Goal: Task Accomplishment & Management: Manage account settings

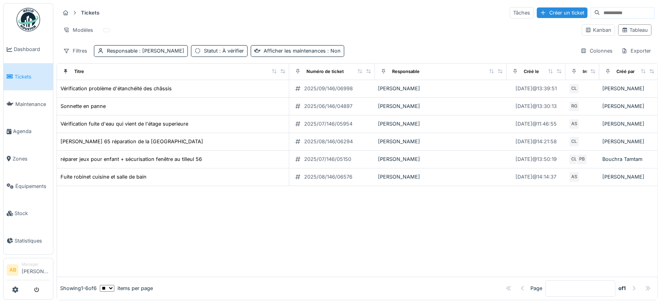
click at [32, 29] on img at bounding box center [29, 20] width 24 height 24
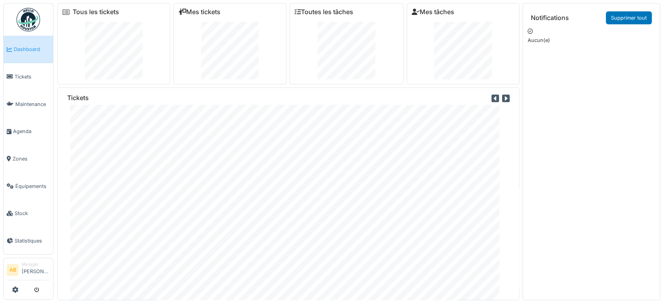
click at [203, 20] on div "Mes tickets" at bounding box center [229, 43] width 113 height 81
click at [209, 8] on link "Mes tickets" at bounding box center [199, 11] width 42 height 7
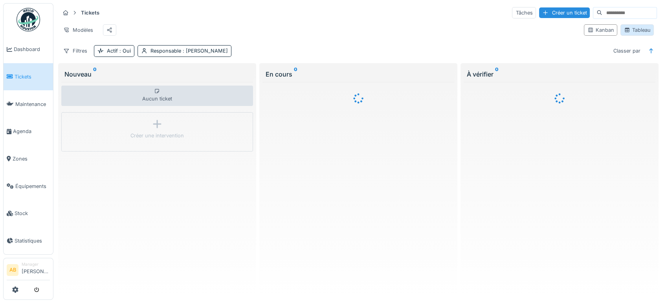
click at [631, 32] on div "Tableau" at bounding box center [637, 29] width 26 height 7
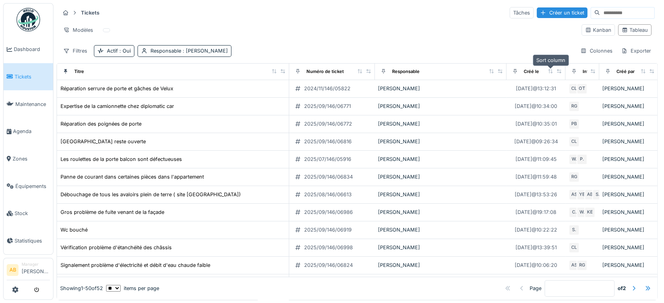
click at [548, 71] on icon at bounding box center [551, 71] width 6 height 4
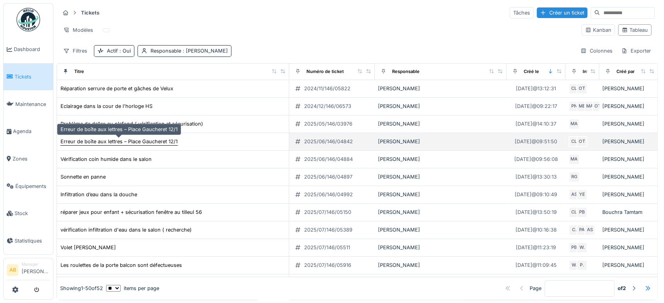
click at [151, 138] on div "Erreur de boîte aux lettres – Place Gaucheret 12/1" at bounding box center [119, 141] width 117 height 7
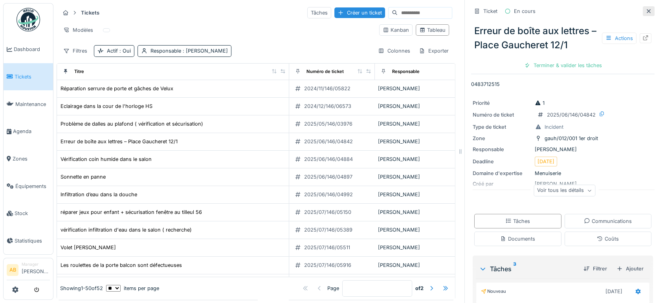
click at [646, 11] on icon at bounding box center [649, 11] width 6 height 5
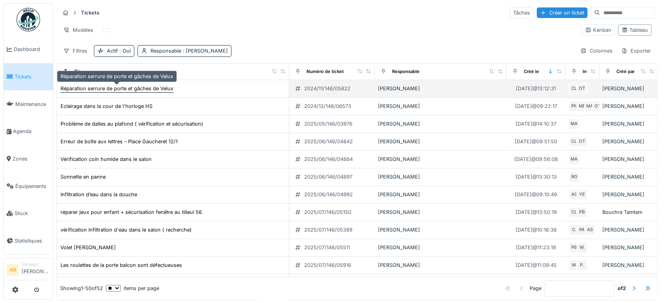
click at [136, 92] on div "Réparation serrure de porte et gâches de Velux" at bounding box center [117, 88] width 113 height 7
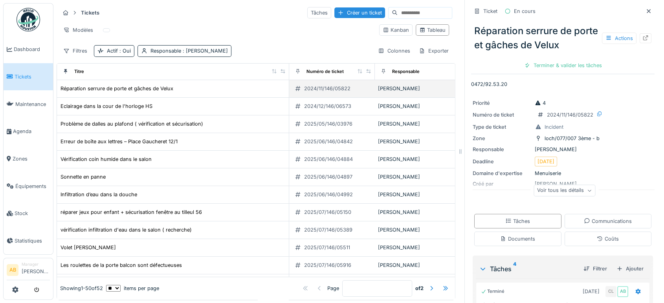
click at [72, 94] on td "Réparation serrure de porte et gâches de Velux" at bounding box center [173, 89] width 232 height 18
click at [646, 12] on icon at bounding box center [649, 11] width 6 height 5
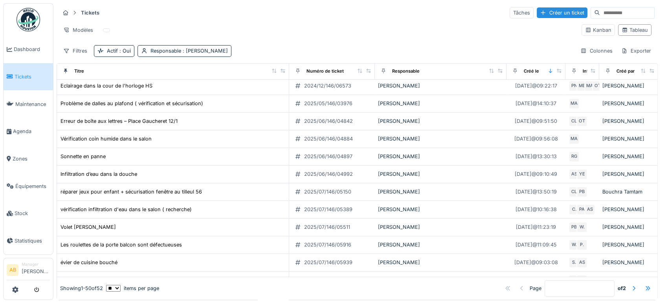
scroll to position [18, 0]
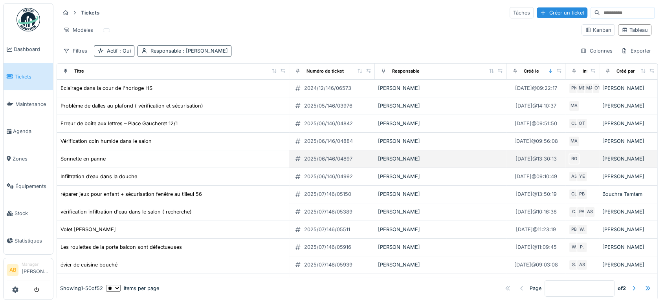
click at [311, 156] on div "2025/06/146/04897" at bounding box center [328, 158] width 48 height 7
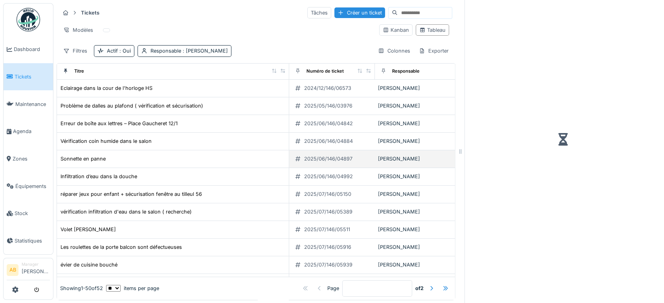
click at [311, 156] on div "2025/06/146/04897" at bounding box center [328, 158] width 48 height 7
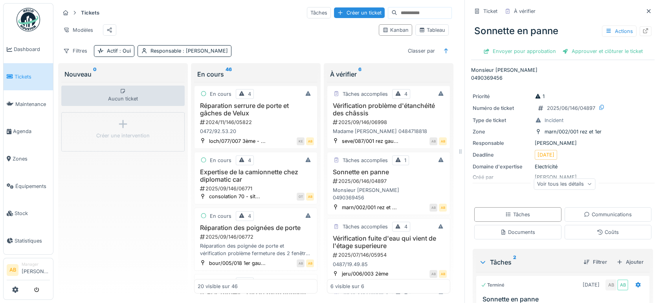
click at [372, 53] on div "Filtres Actif : Oui Responsable : Ahmed Belhajji Classer par" at bounding box center [256, 50] width 392 height 11
click at [631, 18] on div "Sonnette en panne Actions Envoyer pour approbation Approuver et clôturer le tic…" at bounding box center [563, 38] width 184 height 40
click at [639, 10] on div "Ticket À vérifier Sonnette en panne Actions Envoyer pour approbation Approuver …" at bounding box center [562, 151] width 196 height 303
click at [643, 10] on div at bounding box center [649, 11] width 12 height 10
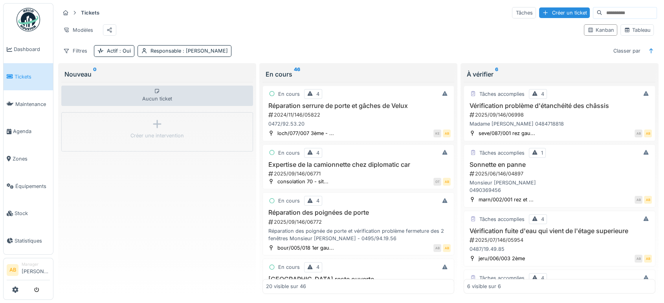
click at [29, 21] on img at bounding box center [29, 20] width 24 height 24
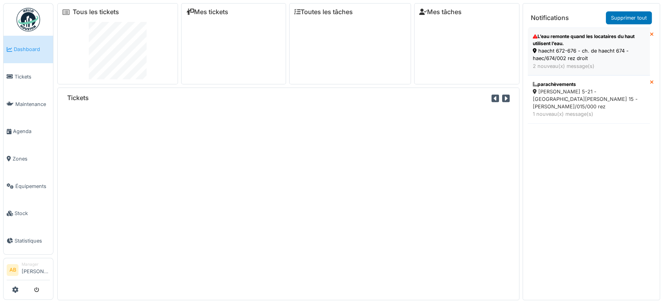
click at [592, 73] on li "L’eau remonte quand les locataires du haut utilisent l’eau. haecht 672-676 - ch…" at bounding box center [589, 52] width 122 height 48
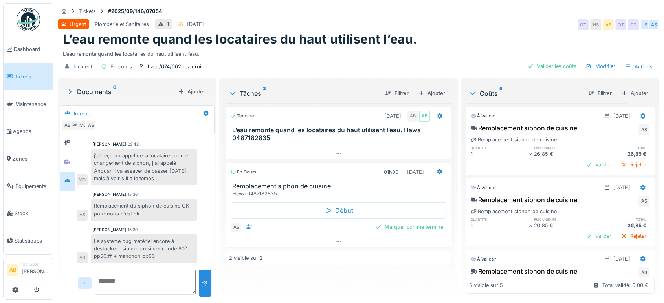
click at [592, 152] on div "26,85 €" at bounding box center [621, 154] width 58 height 7
click at [578, 173] on div at bounding box center [560, 174] width 189 height 2
click at [583, 168] on div "Valider" at bounding box center [599, 165] width 32 height 11
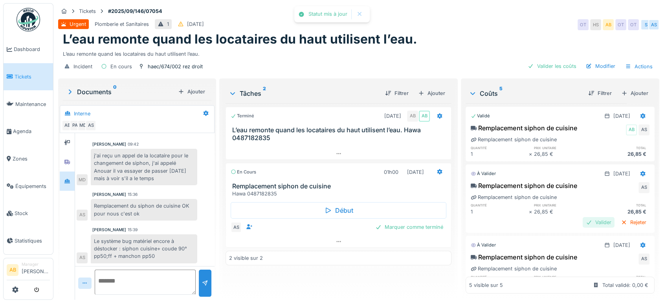
click at [583, 225] on div "Valider" at bounding box center [599, 222] width 32 height 11
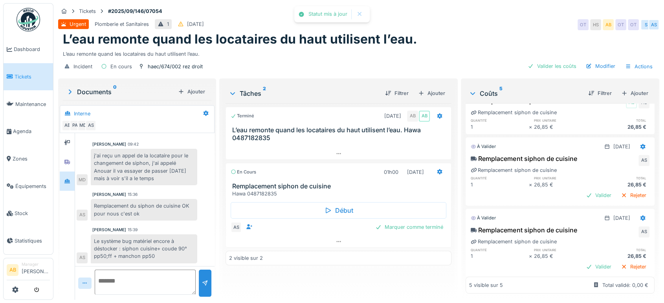
scroll to position [104, 0]
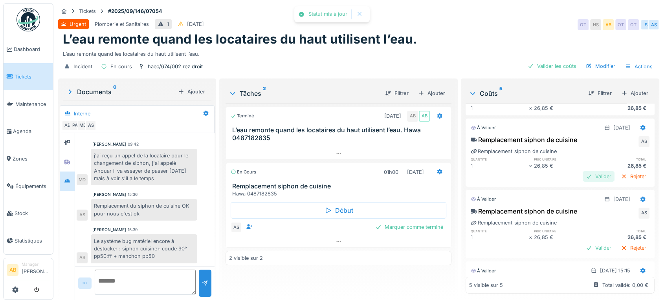
click at [585, 174] on div "Valider" at bounding box center [599, 176] width 32 height 11
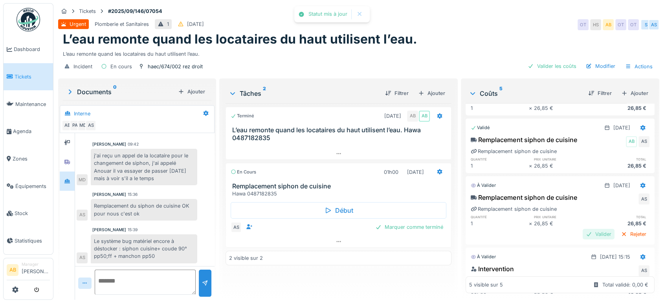
click at [583, 229] on div "Valider" at bounding box center [599, 234] width 32 height 11
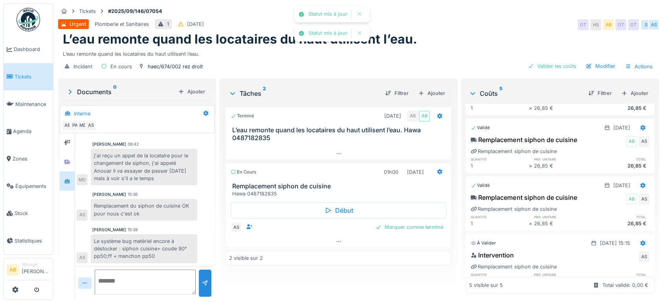
scroll to position [144, 0]
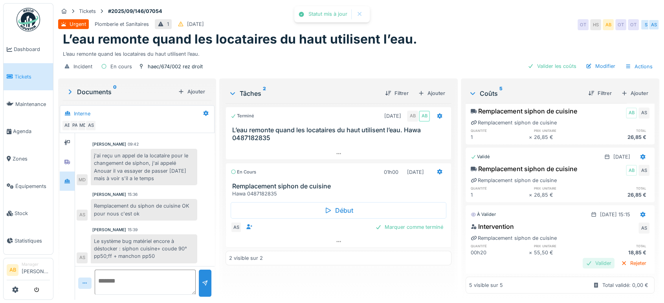
click at [583, 258] on div "Valider" at bounding box center [599, 263] width 32 height 11
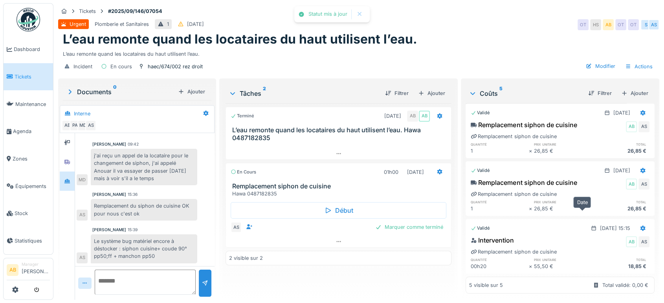
scroll to position [0, 0]
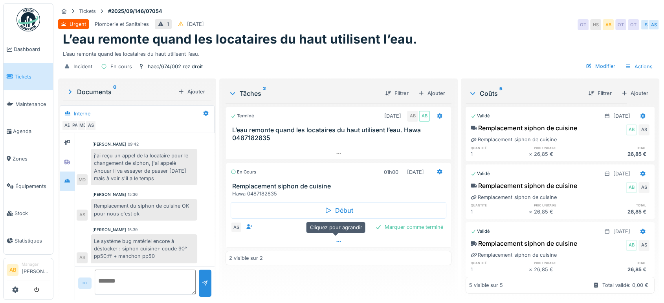
click at [357, 236] on div at bounding box center [338, 241] width 225 height 11
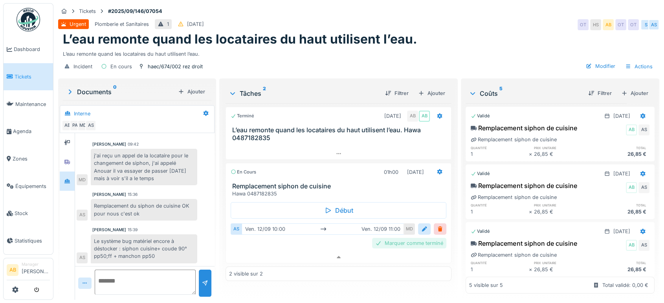
click at [406, 238] on div "Marquer comme terminé" at bounding box center [409, 243] width 74 height 11
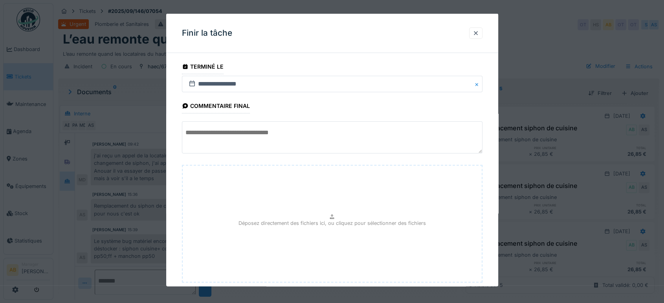
scroll to position [47, 0]
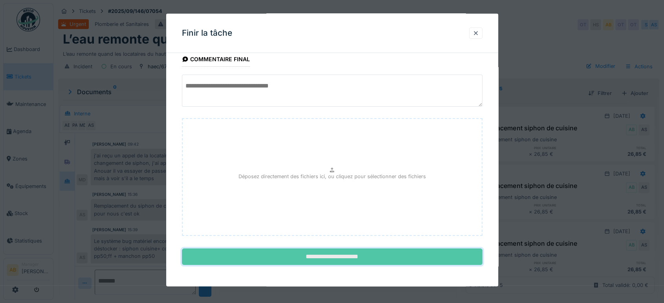
click at [406, 250] on input "**********" at bounding box center [332, 257] width 301 height 17
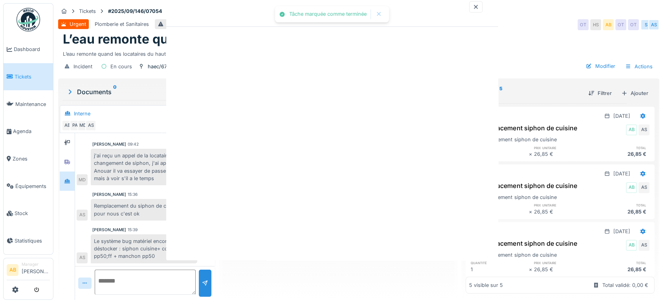
scroll to position [0, 0]
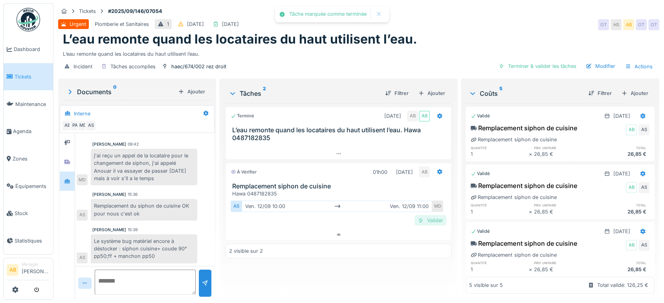
click at [426, 218] on div "Valider" at bounding box center [431, 220] width 32 height 11
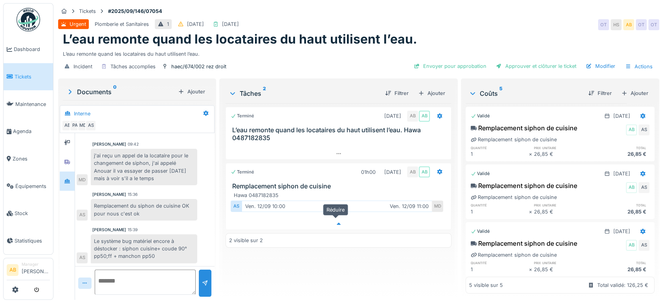
click at [330, 224] on div at bounding box center [338, 223] width 225 height 11
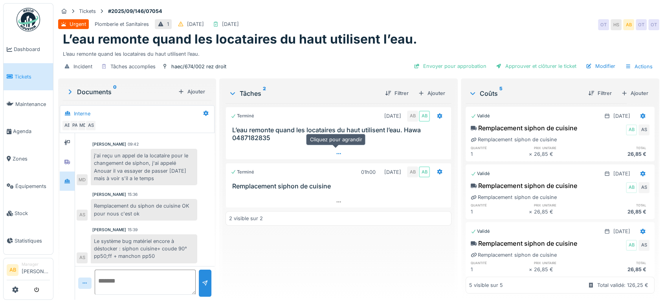
click at [338, 154] on icon at bounding box center [339, 153] width 6 height 5
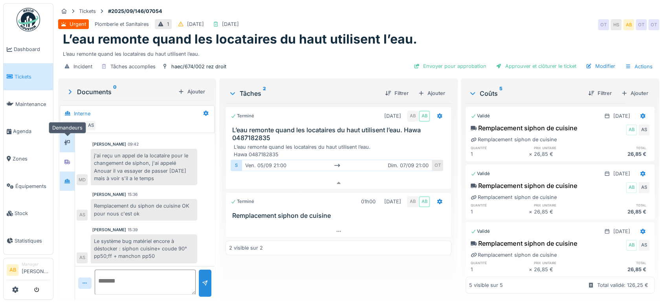
click at [70, 142] on div at bounding box center [67, 142] width 12 height 13
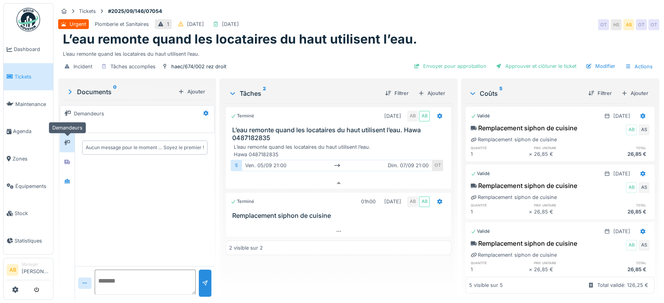
scroll to position [0, 0]
click at [68, 160] on icon at bounding box center [67, 162] width 6 height 5
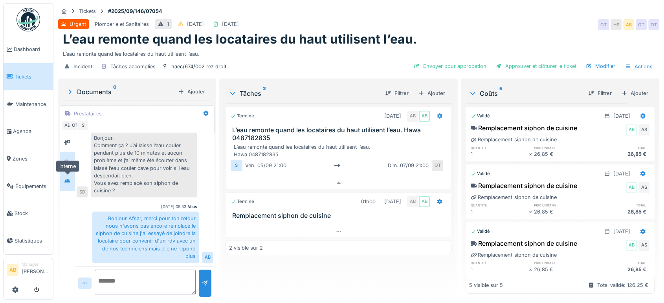
click at [68, 175] on div at bounding box center [67, 181] width 12 height 13
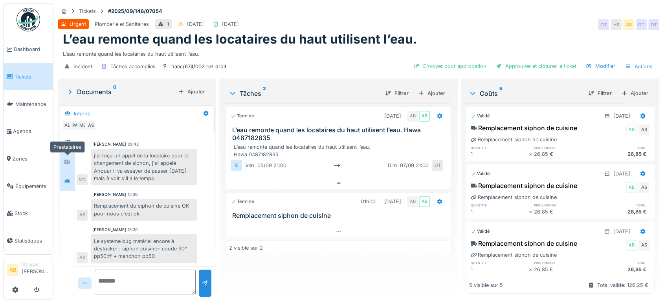
click at [68, 156] on div at bounding box center [67, 162] width 12 height 13
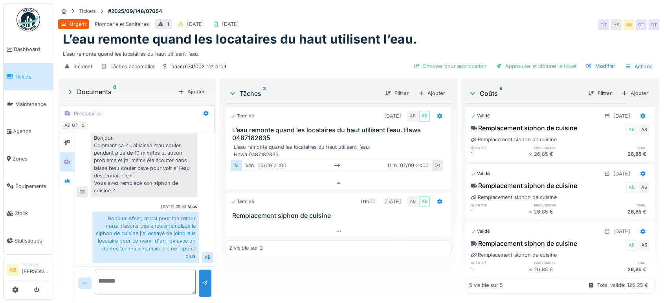
click at [39, 22] on img at bounding box center [29, 20] width 24 height 24
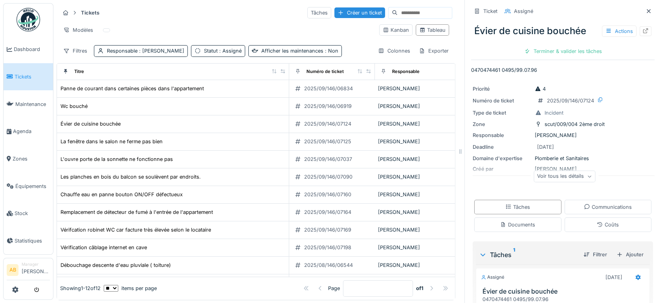
click at [35, 22] on img at bounding box center [29, 20] width 24 height 24
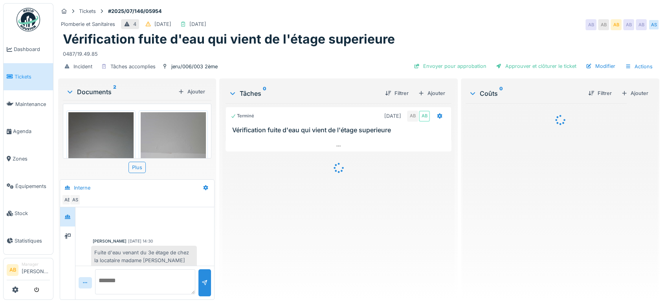
scroll to position [208, 0]
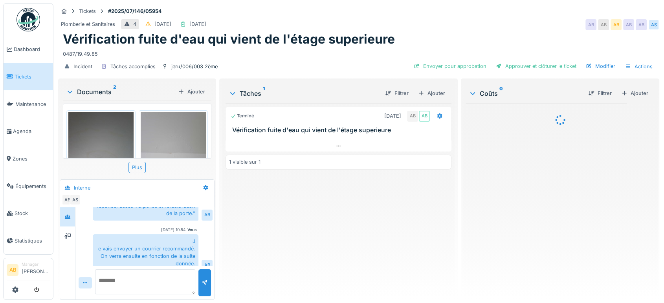
click at [28, 27] on img at bounding box center [29, 20] width 24 height 24
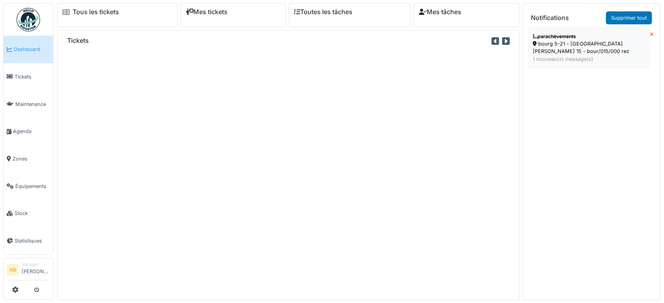
click at [613, 36] on div "parachèvements" at bounding box center [589, 36] width 112 height 7
click at [566, 60] on div "1 nouveau(x) message(s)" at bounding box center [589, 58] width 112 height 7
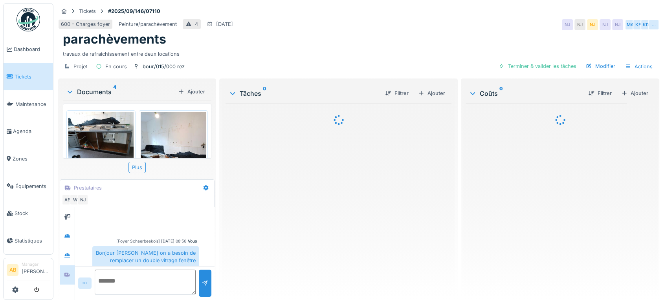
scroll to position [47, 0]
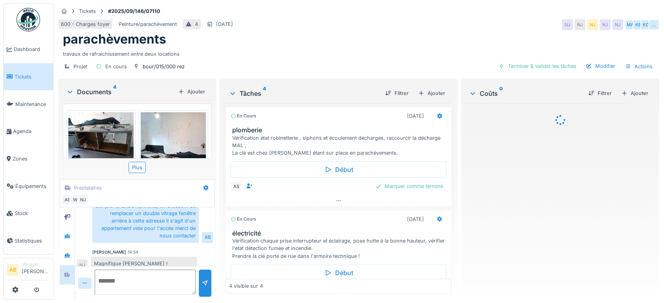
click at [96, 90] on div "Documents 4" at bounding box center [120, 91] width 109 height 9
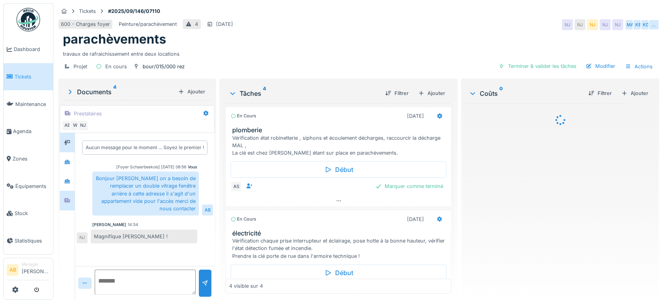
click at [65, 151] on div at bounding box center [67, 142] width 15 height 19
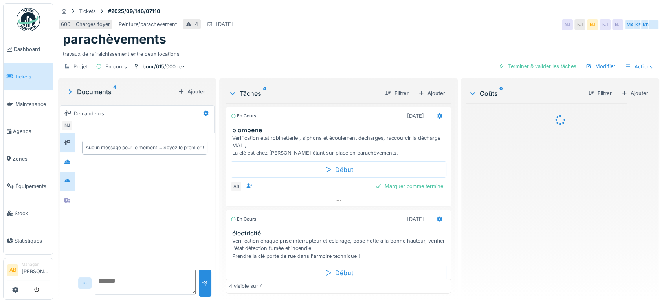
click at [65, 172] on div at bounding box center [67, 181] width 15 height 19
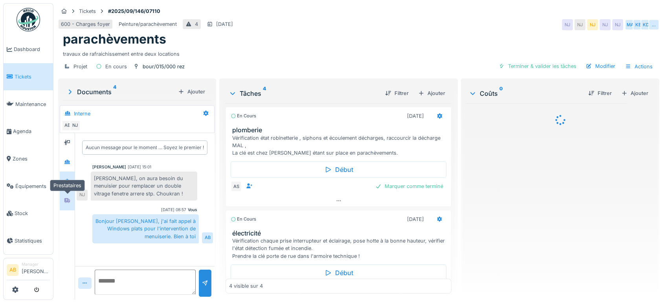
click at [68, 200] on icon at bounding box center [67, 200] width 6 height 5
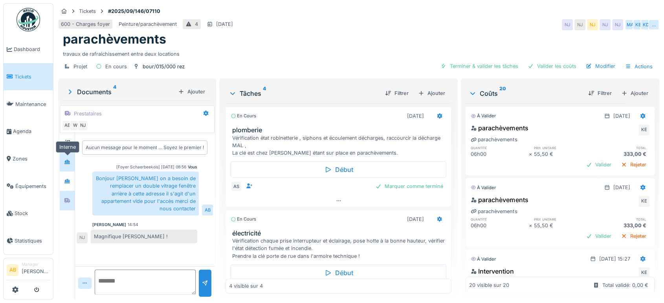
click at [72, 163] on div at bounding box center [67, 162] width 12 height 10
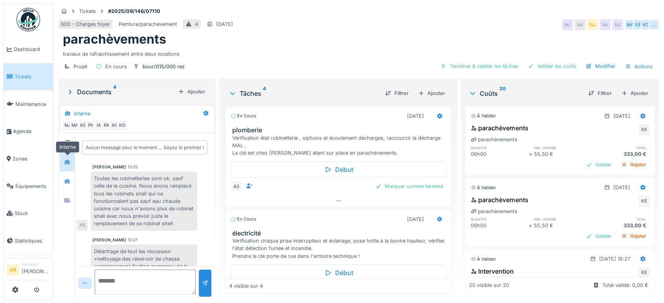
scroll to position [61, 0]
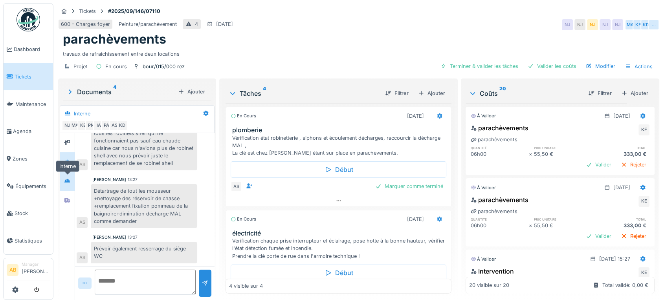
click at [71, 177] on div at bounding box center [67, 181] width 12 height 10
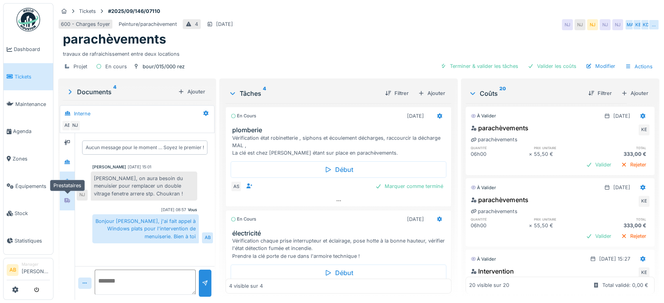
click at [72, 196] on div at bounding box center [67, 201] width 12 height 10
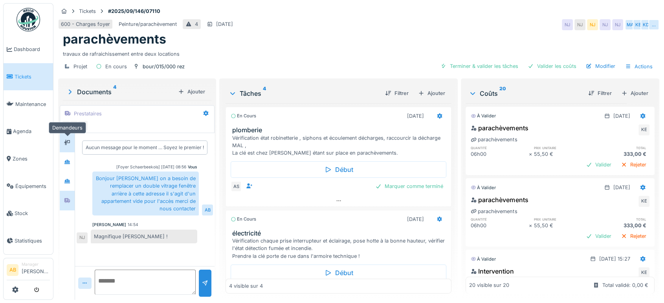
click at [71, 141] on div at bounding box center [67, 143] width 12 height 10
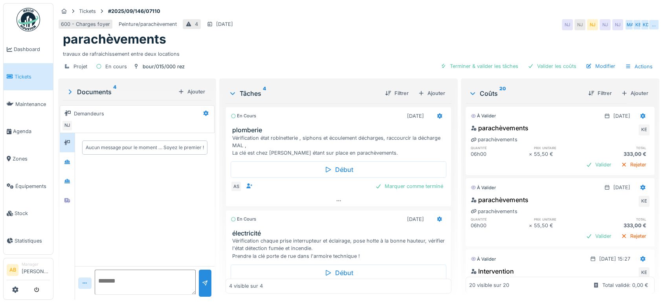
click at [93, 89] on div "Documents 4" at bounding box center [120, 91] width 109 height 9
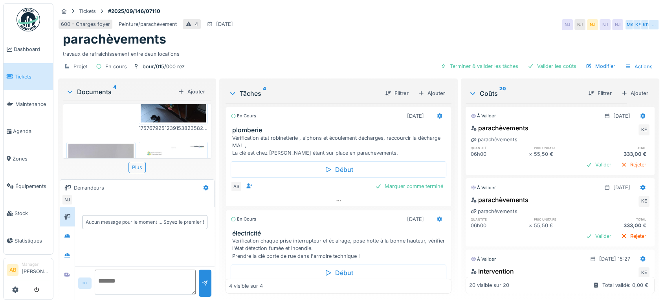
scroll to position [76, 0]
click at [140, 165] on div "Plus" at bounding box center [136, 167] width 17 height 11
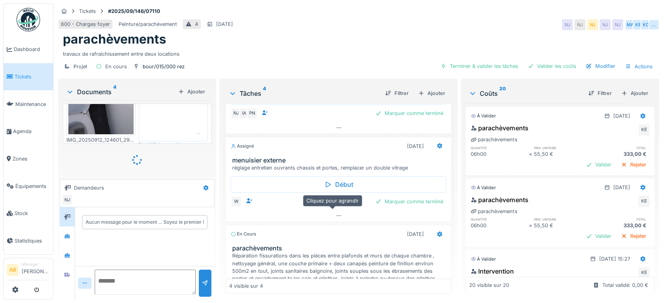
scroll to position [158, 0]
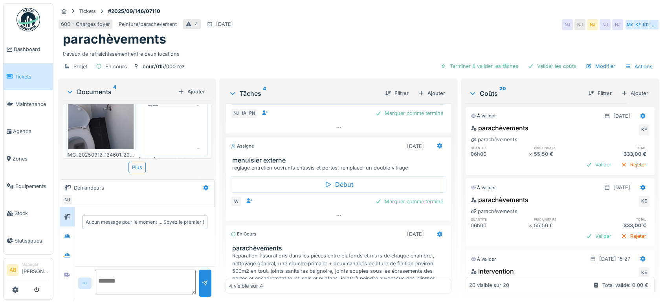
click at [97, 92] on div "Documents 4" at bounding box center [120, 91] width 109 height 9
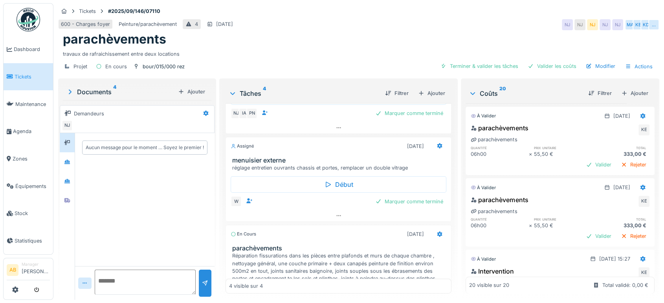
scroll to position [169, 0]
click at [68, 161] on icon at bounding box center [67, 162] width 6 height 4
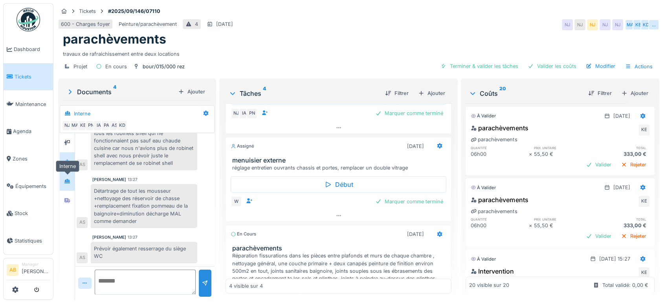
click at [67, 185] on div at bounding box center [67, 181] width 12 height 10
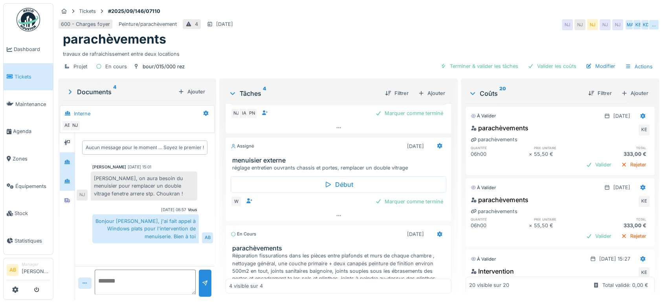
click at [63, 168] on div at bounding box center [67, 161] width 15 height 19
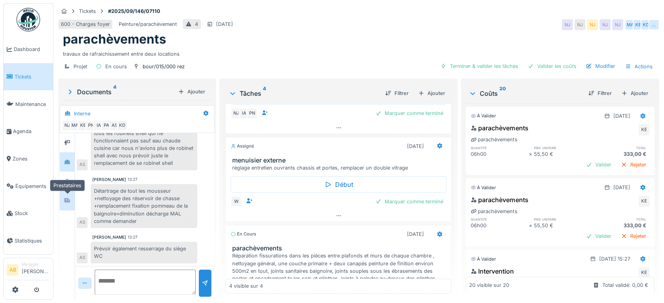
click at [64, 195] on div at bounding box center [67, 200] width 12 height 13
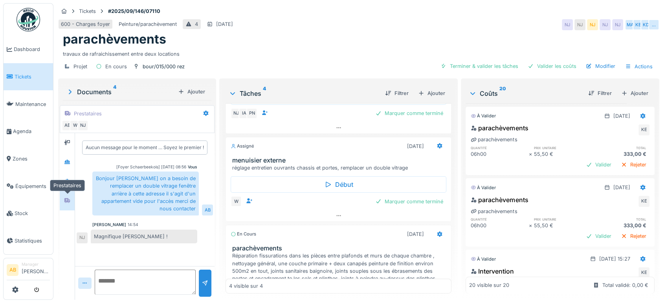
click at [63, 206] on div at bounding box center [67, 200] width 12 height 13
click at [65, 199] on icon at bounding box center [67, 200] width 6 height 5
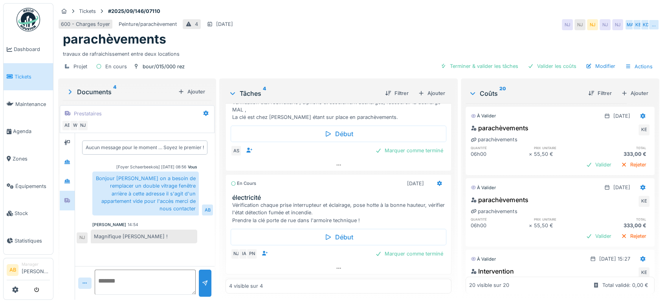
scroll to position [35, 0]
click at [22, 16] on img at bounding box center [29, 20] width 24 height 24
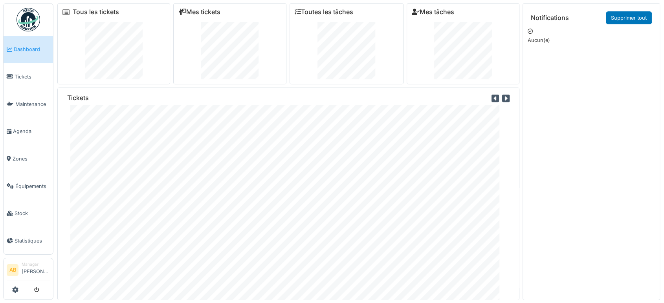
click at [22, 2] on div "Incident Nettoyage Observation Projet Property Tous les tickets Mes tickets Tou…" at bounding box center [332, 151] width 664 height 303
click at [29, 13] on img at bounding box center [29, 20] width 24 height 24
